Goal: Task Accomplishment & Management: Use online tool/utility

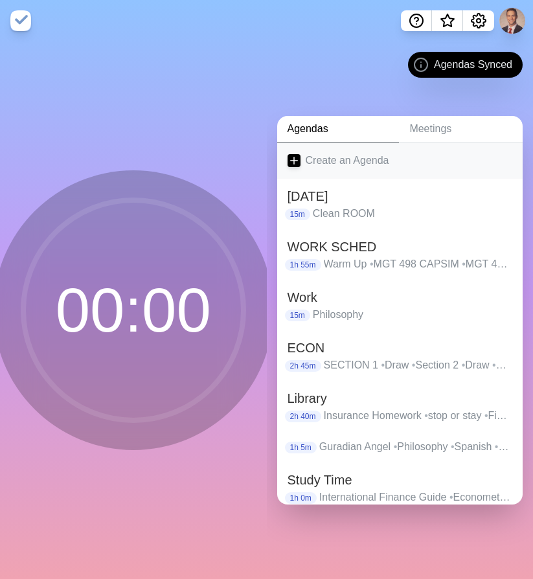
click at [297, 161] on icon at bounding box center [294, 160] width 13 height 13
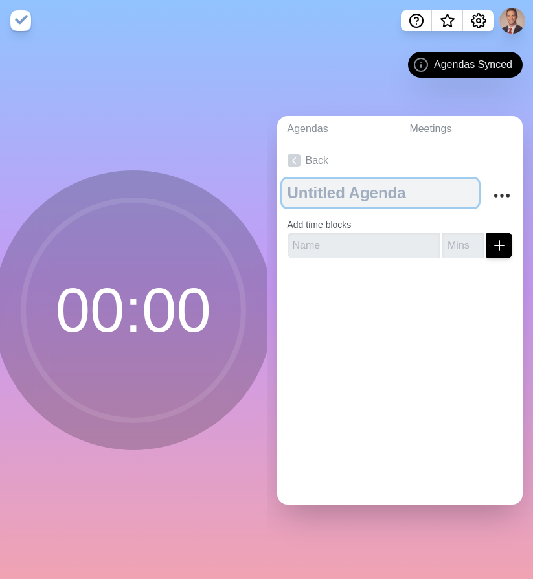
click at [306, 195] on textarea at bounding box center [380, 193] width 197 height 28
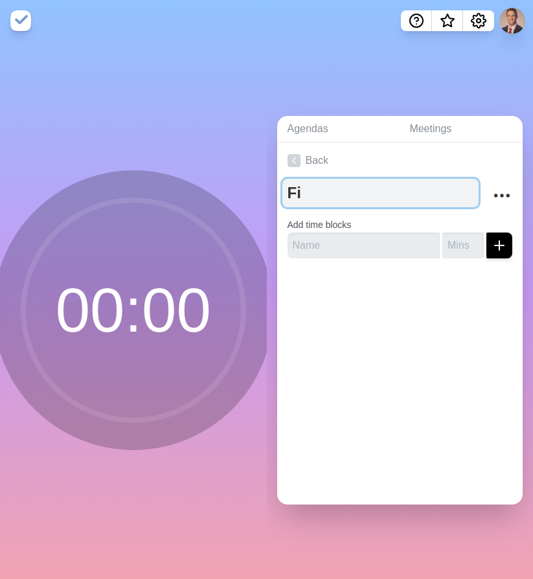
type textarea "F"
type textarea "This Week"
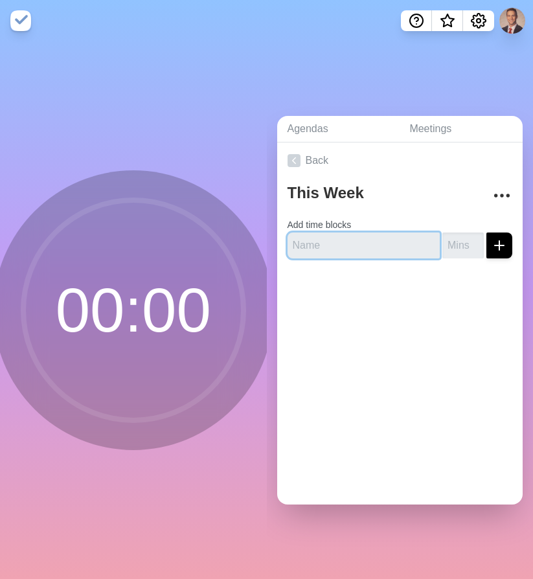
click at [322, 248] on input "text" at bounding box center [364, 245] width 153 height 26
type input "F"
click at [315, 251] on input "text" at bounding box center [364, 245] width 153 height 26
type input "Financial Budget"
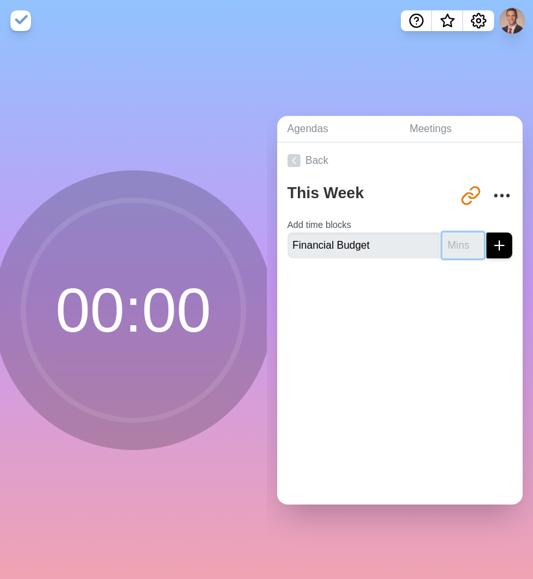
click at [455, 249] on input "number" at bounding box center [462, 245] width 41 height 26
type input "45"
click at [498, 252] on icon "submit" at bounding box center [500, 246] width 16 height 16
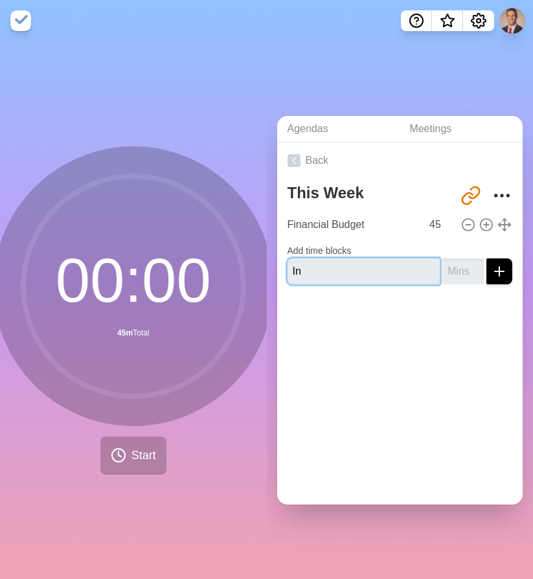
type input "I"
type input "C"
type input "Int Ecn"
click at [457, 275] on input "number" at bounding box center [462, 271] width 41 height 26
type input "15"
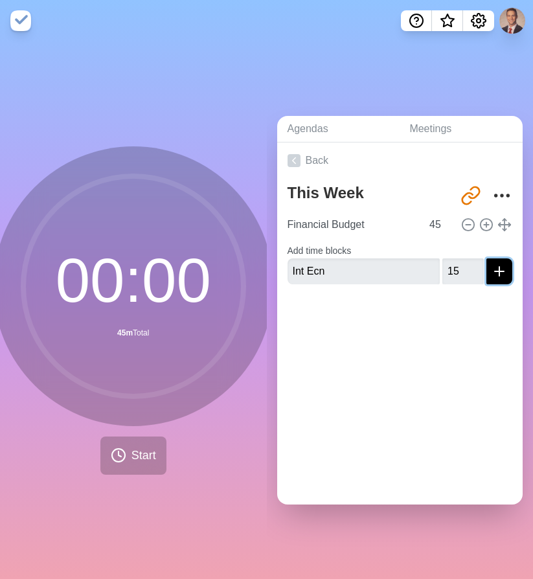
click at [507, 272] on button "submit" at bounding box center [499, 271] width 26 height 26
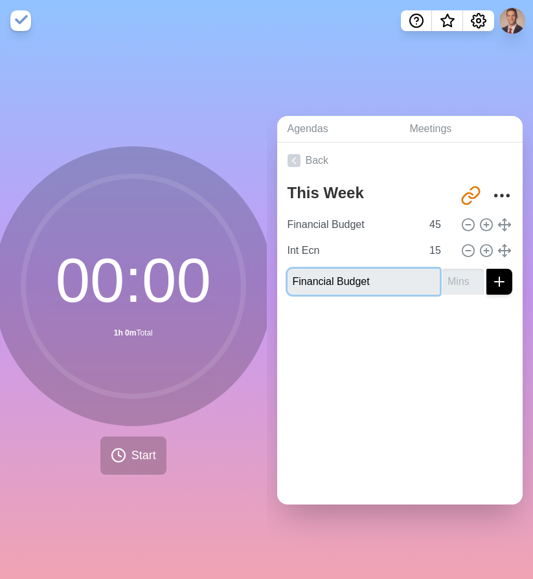
type input "Financial Budget"
click at [462, 280] on input "number" at bounding box center [462, 282] width 41 height 26
type input "45"
click at [495, 282] on line "submit" at bounding box center [499, 282] width 9 height 0
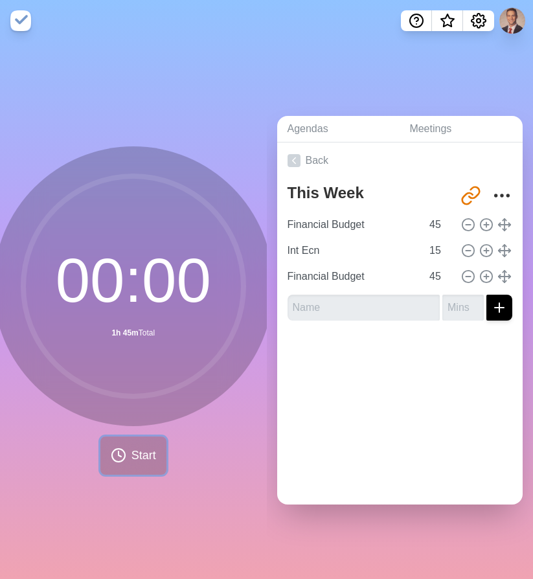
click at [144, 459] on span "Start" at bounding box center [143, 455] width 25 height 17
